Goal: Book appointment/travel/reservation

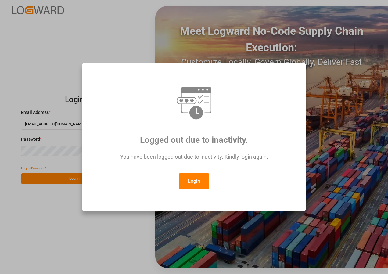
click at [192, 180] on button "Login" at bounding box center [194, 181] width 30 height 16
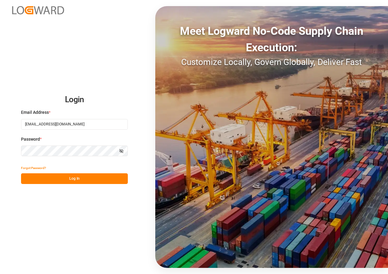
click at [66, 179] on button "Log In" at bounding box center [74, 178] width 107 height 11
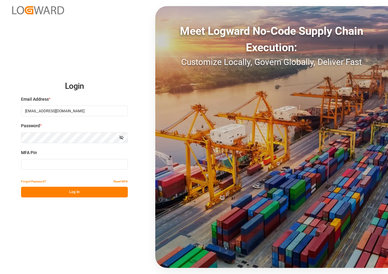
click at [43, 164] on input at bounding box center [74, 164] width 107 height 11
type input "681924"
click at [60, 191] on button "Log In" at bounding box center [74, 191] width 107 height 11
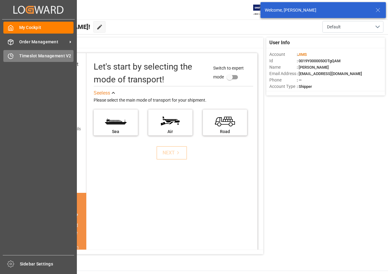
click at [35, 55] on span "Timeslot Management V2" at bounding box center [46, 56] width 55 height 6
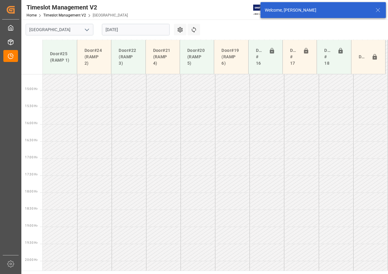
scroll to position [521, 0]
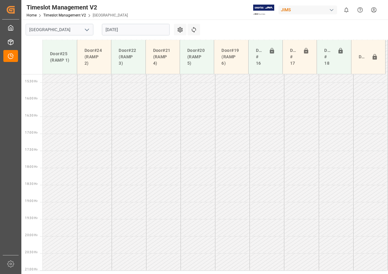
click at [124, 30] on input "[DATE]" at bounding box center [136, 30] width 68 height 12
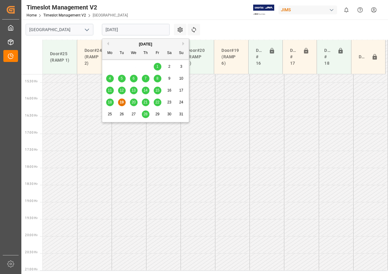
click at [132, 101] on span "20" at bounding box center [133, 102] width 4 height 4
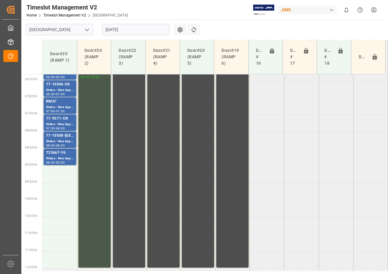
scroll to position [203, 0]
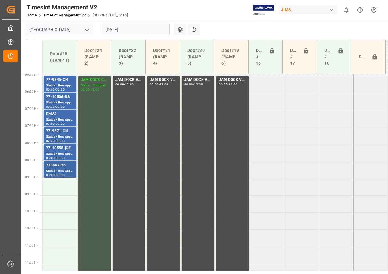
click at [62, 169] on div "Status - New Appointment" at bounding box center [60, 170] width 28 height 5
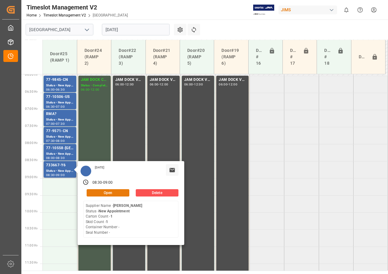
click at [106, 192] on button "Open" at bounding box center [108, 192] width 43 height 7
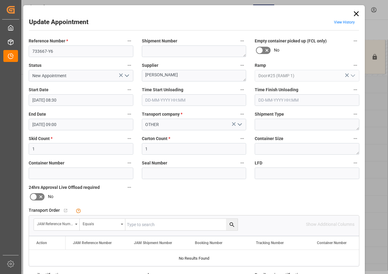
click at [354, 12] on icon at bounding box center [356, 13] width 9 height 9
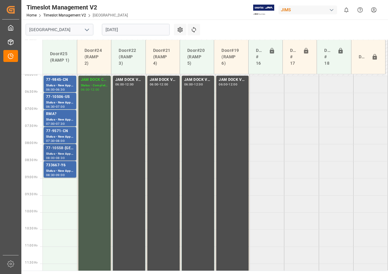
click at [63, 151] on div "77-10558-[GEOGRAPHIC_DATA]" at bounding box center [60, 148] width 28 height 6
click at [59, 136] on div "Status - New Appointment" at bounding box center [60, 136] width 28 height 5
click at [59, 120] on div "Status - New Appointment" at bounding box center [60, 119] width 28 height 5
click at [57, 169] on div "Status - New Appointment" at bounding box center [60, 170] width 28 height 5
click at [59, 152] on div "Status - New Appointment" at bounding box center [60, 153] width 28 height 5
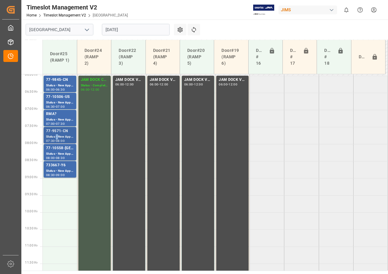
click at [57, 136] on div "Status - New Appointment" at bounding box center [60, 136] width 28 height 5
click at [56, 114] on div "RMA?" at bounding box center [60, 114] width 28 height 6
click at [59, 104] on div "Status - New Appointment" at bounding box center [60, 102] width 28 height 5
click at [56, 88] on div "-" at bounding box center [55, 89] width 1 height 3
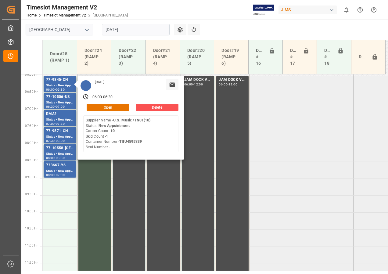
click at [108, 29] on input "[DATE]" at bounding box center [136, 30] width 68 height 12
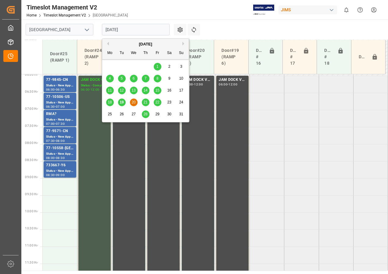
click at [145, 101] on span "21" at bounding box center [145, 102] width 4 height 4
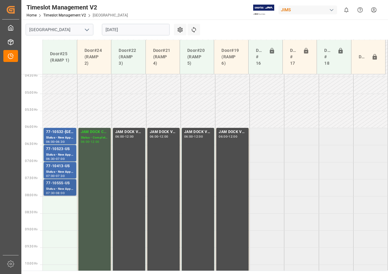
scroll to position [150, 0]
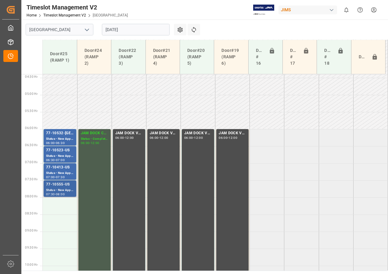
click at [65, 186] on div "77-10555-US" at bounding box center [60, 184] width 28 height 6
click at [59, 166] on div "77-10413-US" at bounding box center [60, 167] width 28 height 6
click at [60, 149] on div "77-10523-US" at bounding box center [60, 150] width 28 height 6
click at [61, 140] on div "Status - New Appointment" at bounding box center [60, 138] width 28 height 5
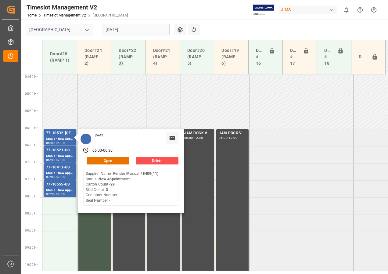
click at [113, 31] on input "[DATE]" at bounding box center [136, 30] width 68 height 12
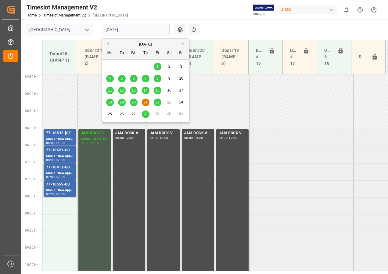
click at [156, 102] on span "22" at bounding box center [157, 102] width 4 height 4
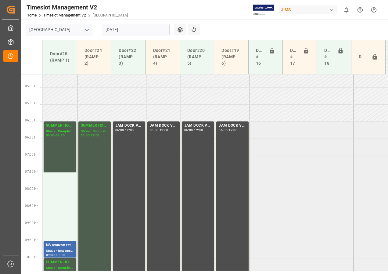
scroll to position [155, 0]
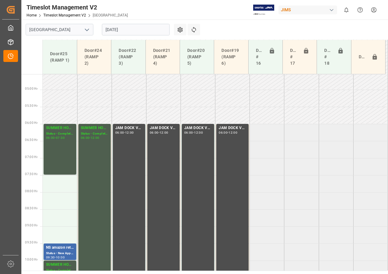
click at [119, 29] on input "[DATE]" at bounding box center [136, 30] width 68 height 12
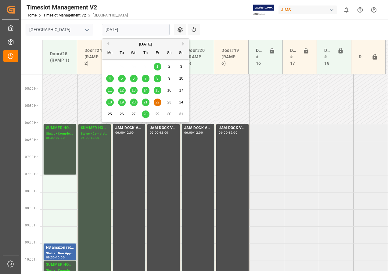
click at [109, 115] on span "25" at bounding box center [110, 114] width 4 height 4
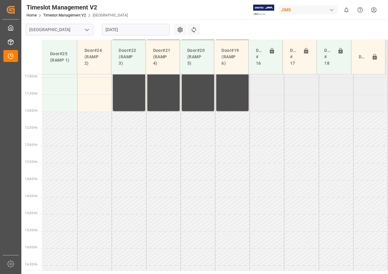
scroll to position [348, 0]
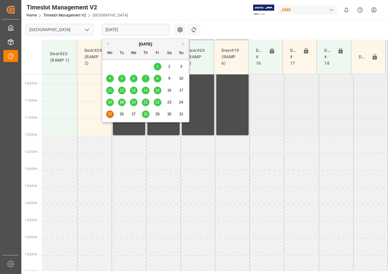
click at [118, 30] on input "[DATE]" at bounding box center [136, 30] width 68 height 12
click at [134, 102] on span "20" at bounding box center [133, 102] width 4 height 4
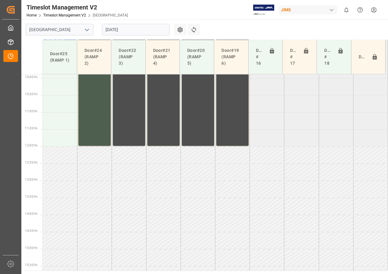
scroll to position [304, 0]
